Goal: Information Seeking & Learning: Learn about a topic

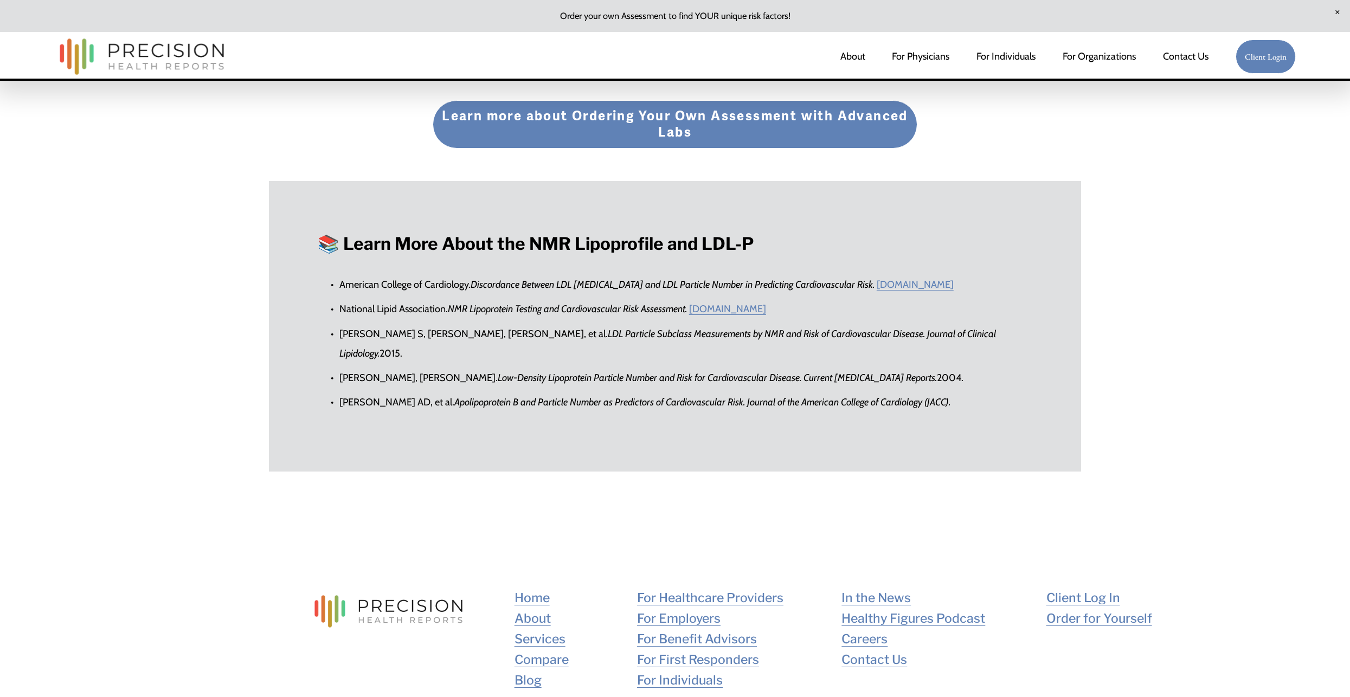
scroll to position [4336, 0]
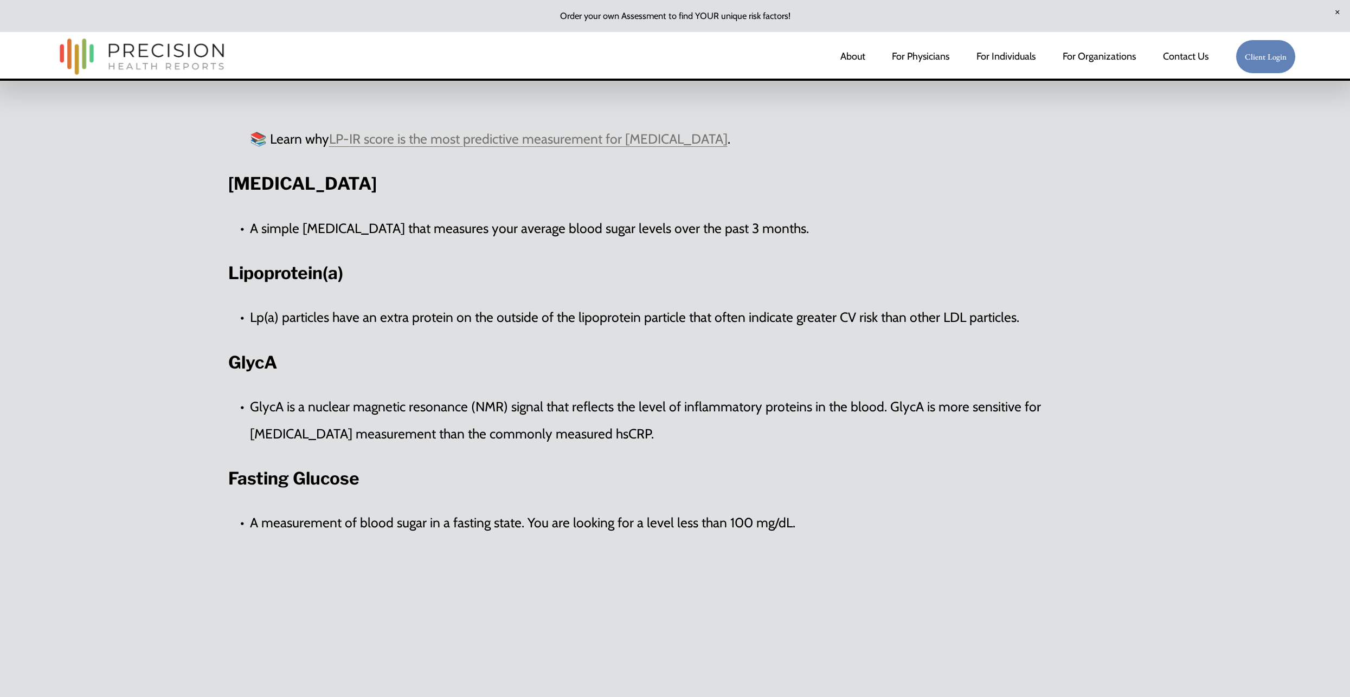
scroll to position [1572, 0]
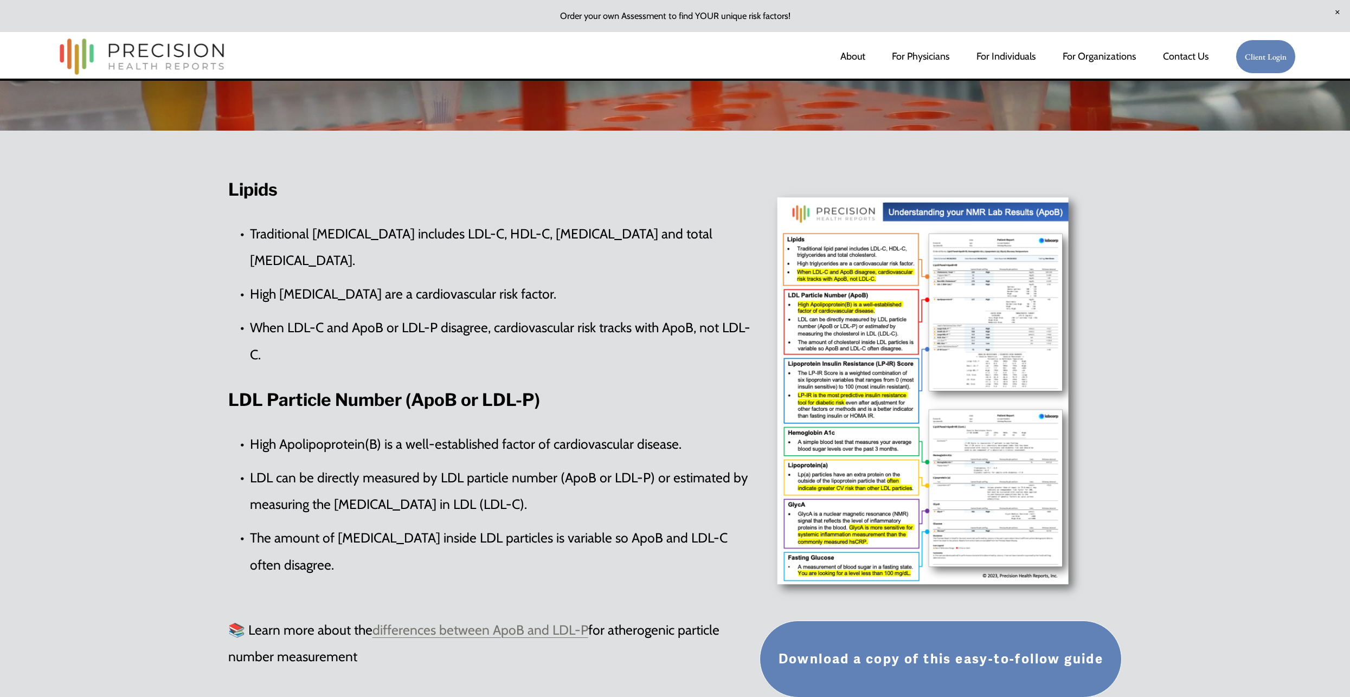
scroll to position [325, 0]
